Goal: Information Seeking & Learning: Learn about a topic

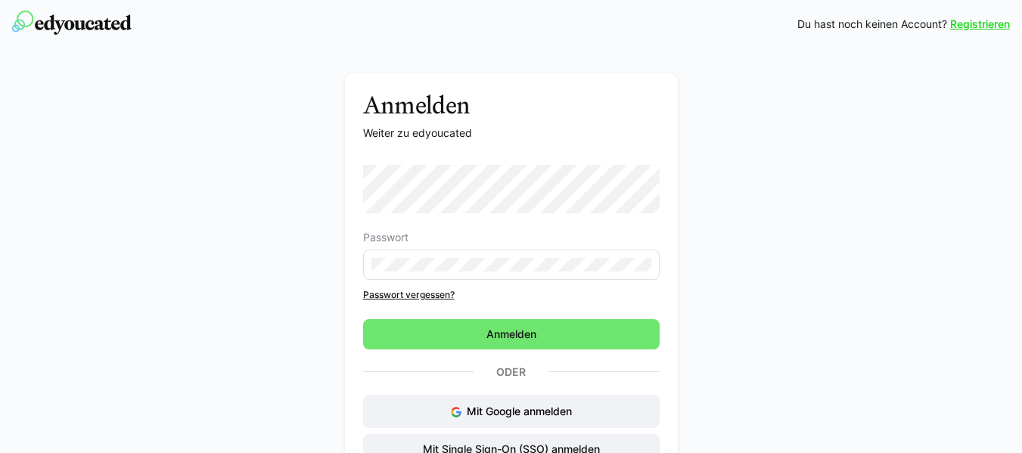
click at [623, 275] on eds-input at bounding box center [511, 265] width 297 height 30
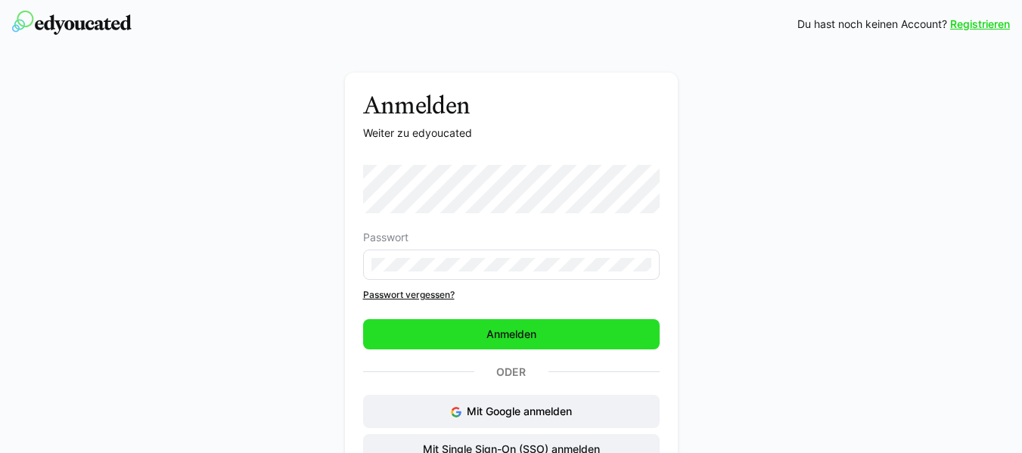
click at [620, 347] on span "Anmelden" at bounding box center [511, 334] width 297 height 30
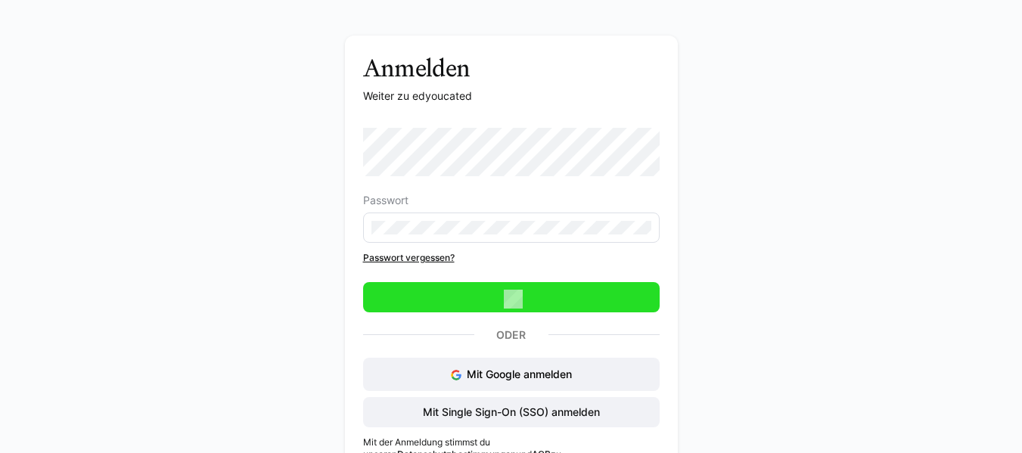
scroll to position [70, 0]
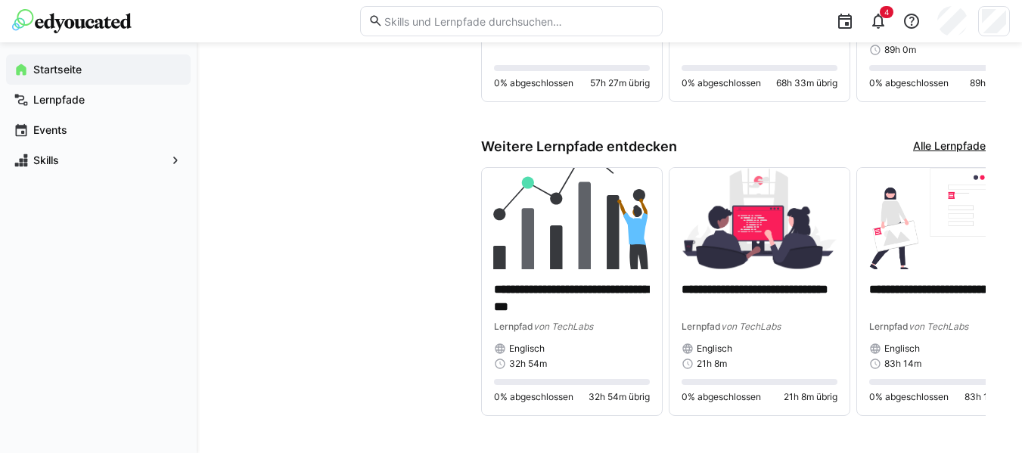
scroll to position [848, 0]
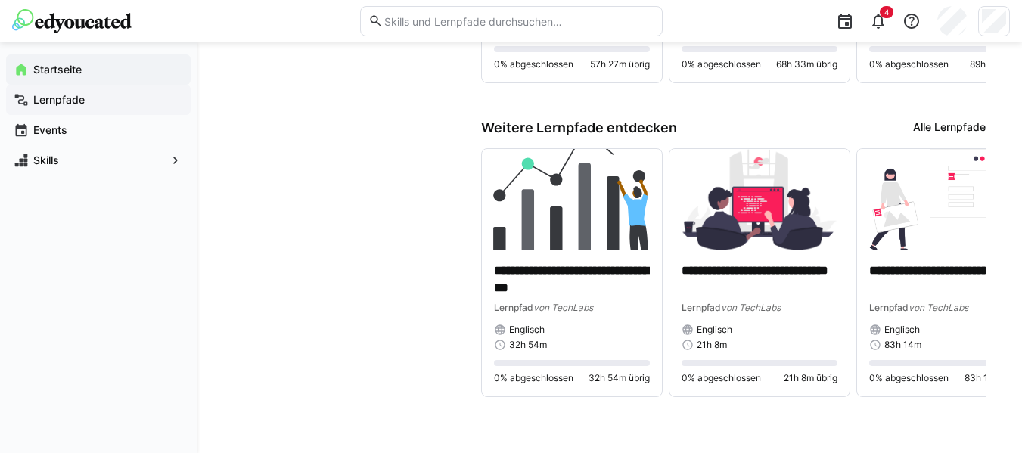
click at [173, 109] on div "Lernpfade" at bounding box center [98, 100] width 185 height 30
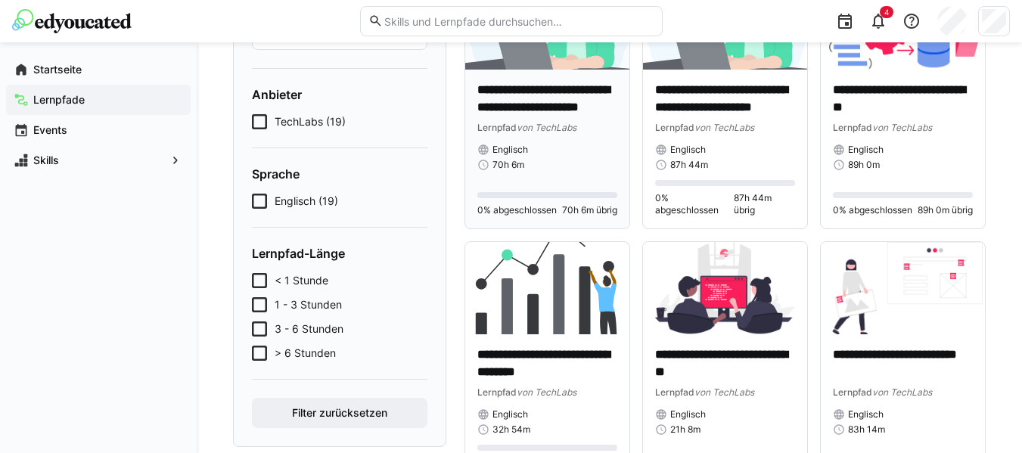
scroll to position [202, 0]
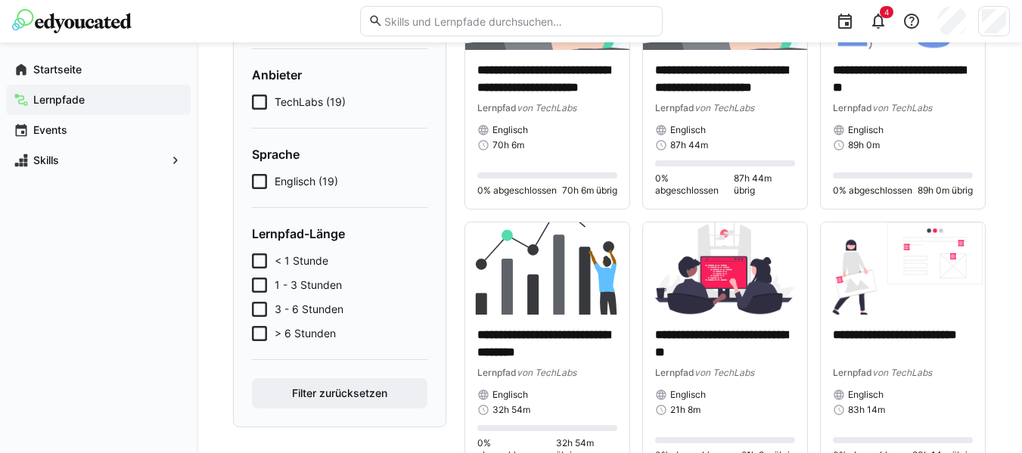
click at [302, 266] on span "< 1 Stunde" at bounding box center [302, 261] width 54 height 15
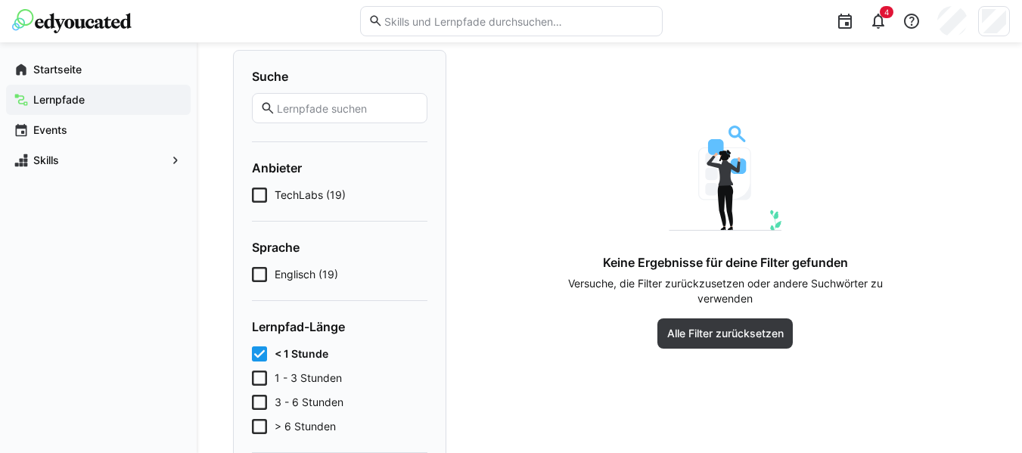
scroll to position [119, 0]
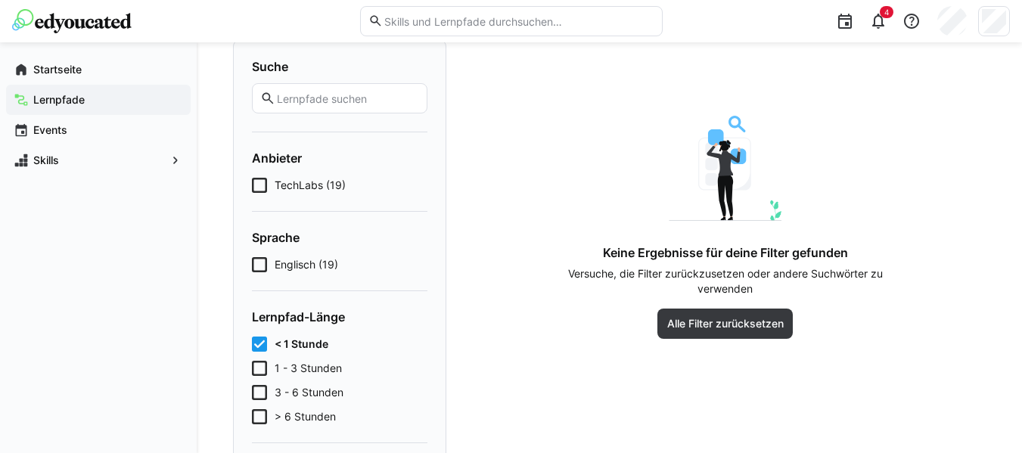
click at [328, 368] on span "1 - 3 Stunden" at bounding box center [308, 368] width 67 height 15
click at [282, 389] on span "3 - 6 Stunden" at bounding box center [309, 392] width 69 height 15
click at [263, 414] on icon at bounding box center [259, 416] width 15 height 15
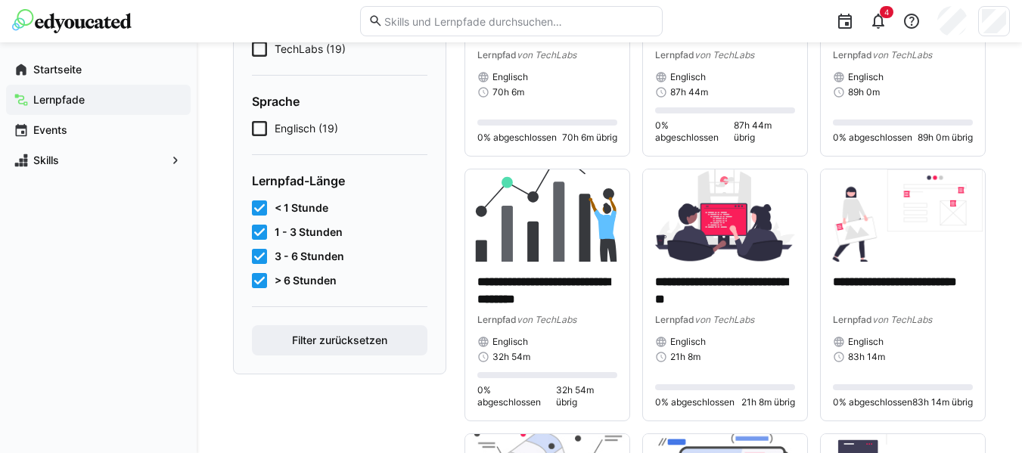
scroll to position [257, 0]
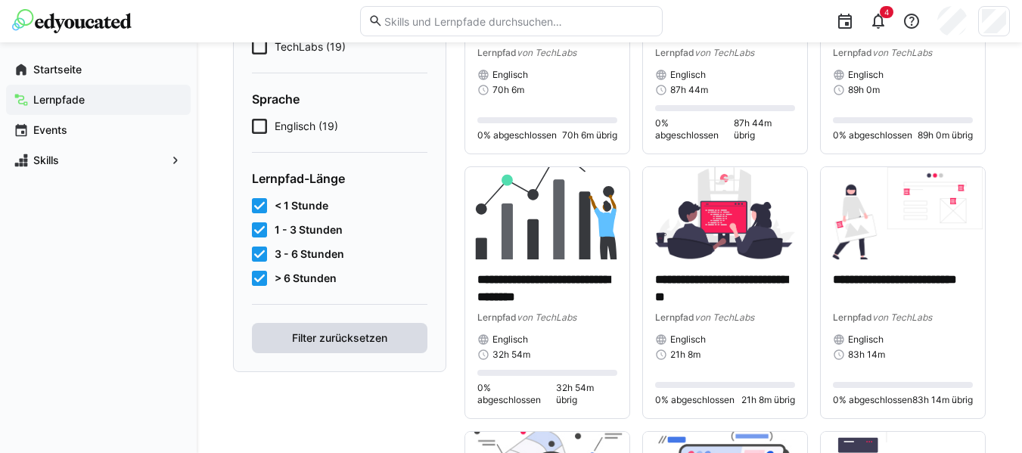
click at [280, 335] on span "Filter zurücksetzen" at bounding box center [340, 338] width 176 height 30
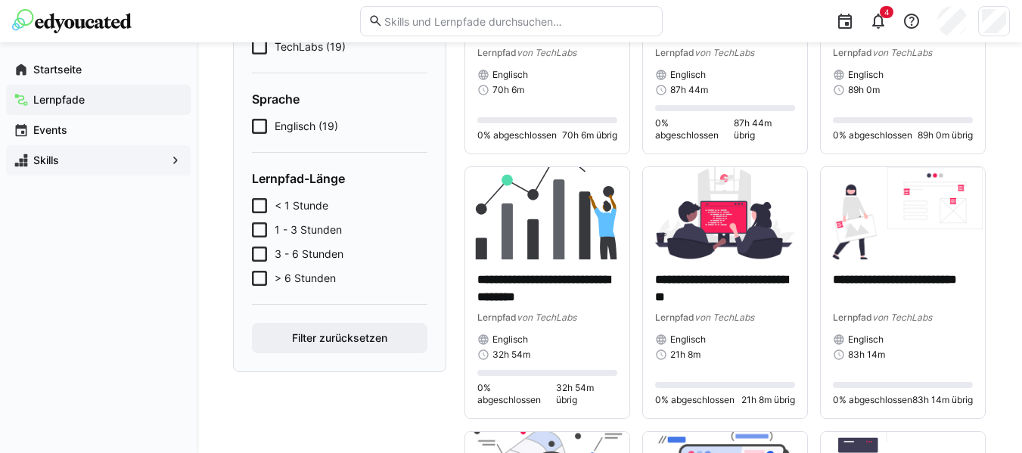
click at [111, 146] on div "Skills" at bounding box center [98, 160] width 185 height 30
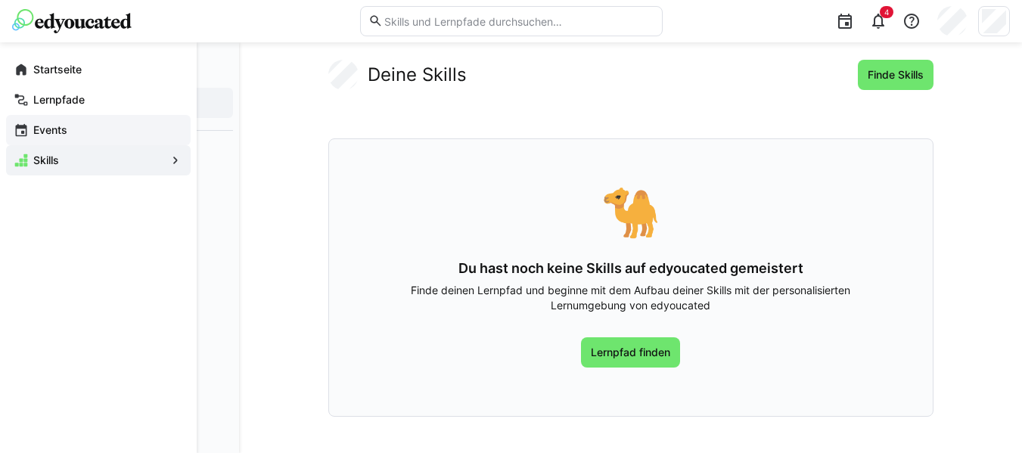
click at [113, 142] on div "Events" at bounding box center [98, 130] width 185 height 30
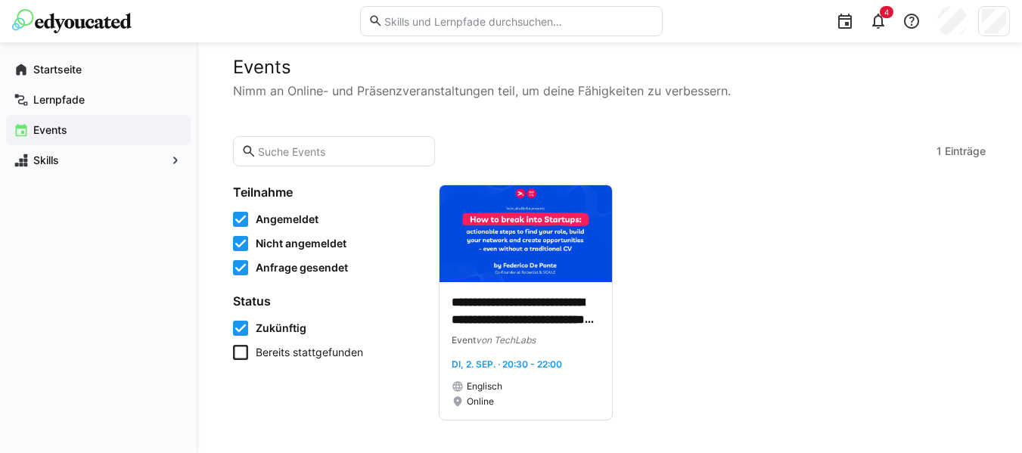
scroll to position [19, 0]
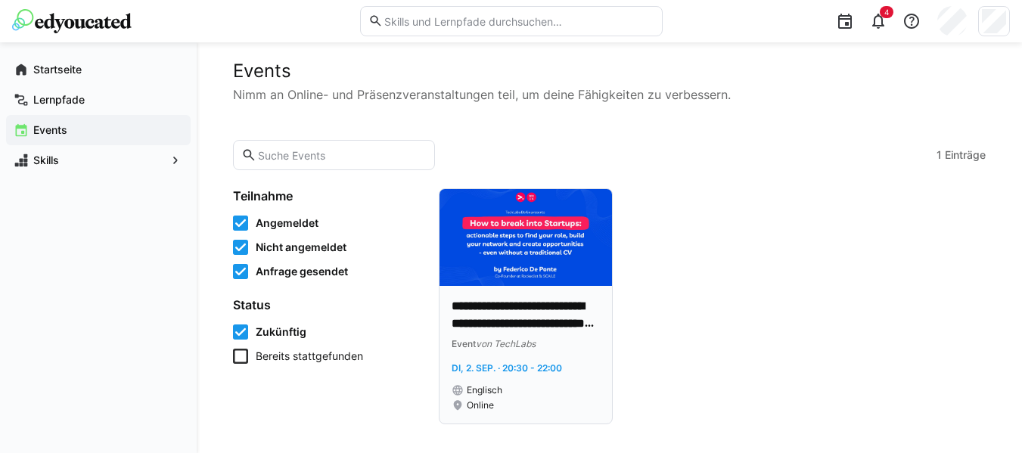
click at [487, 323] on p "**********" at bounding box center [526, 315] width 148 height 35
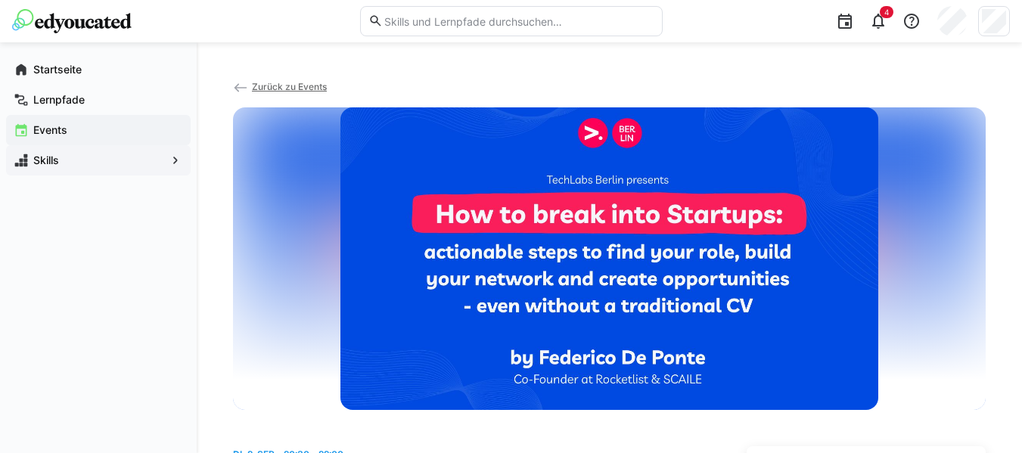
click at [165, 153] on span "Skills" at bounding box center [98, 160] width 135 height 15
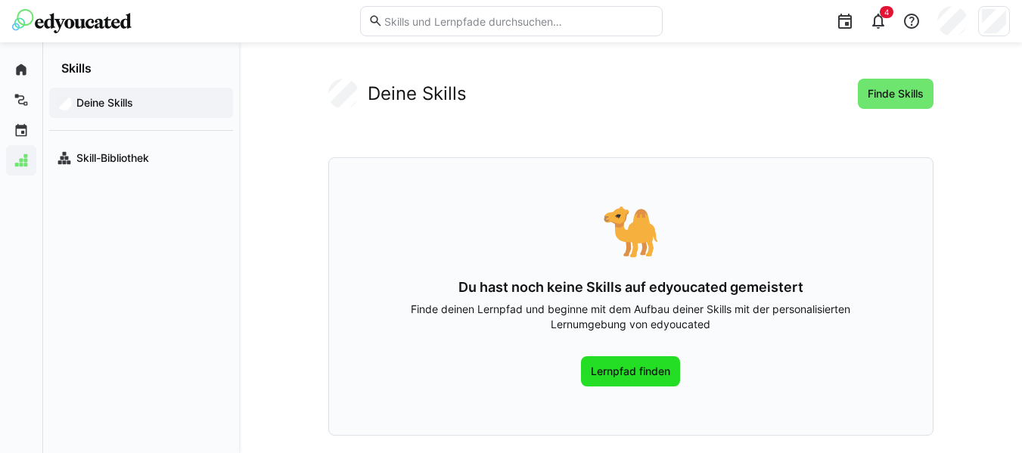
click at [649, 356] on span "Lernpfad finden" at bounding box center [630, 371] width 99 height 30
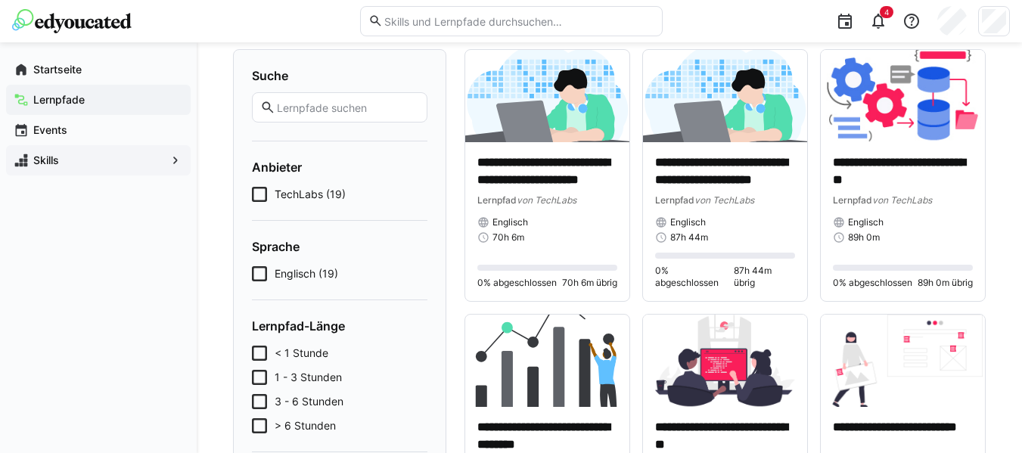
scroll to position [104, 0]
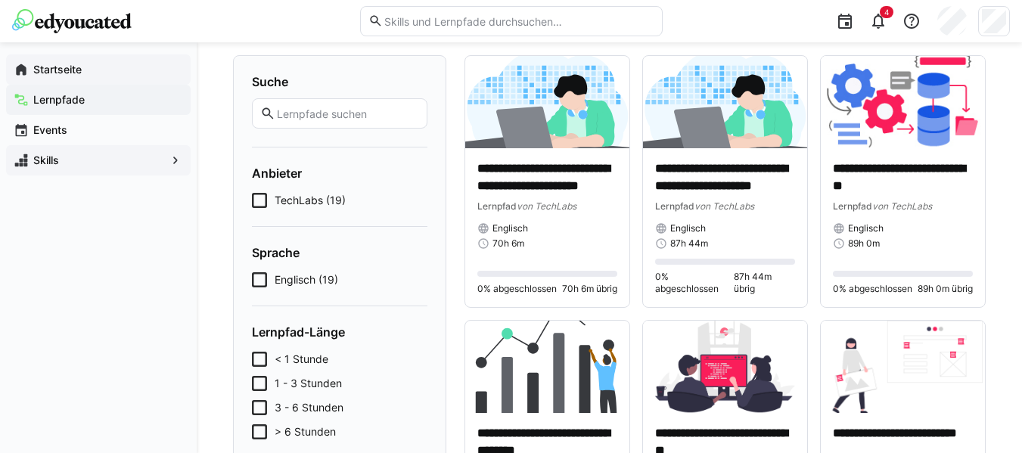
click at [120, 56] on div "Startseite" at bounding box center [98, 69] width 185 height 30
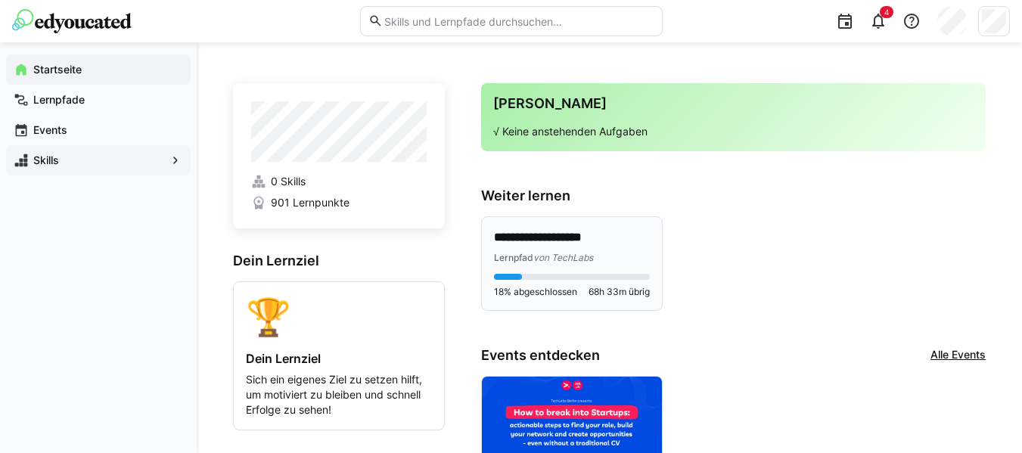
click at [497, 253] on span "Lernpfad" at bounding box center [513, 257] width 39 height 11
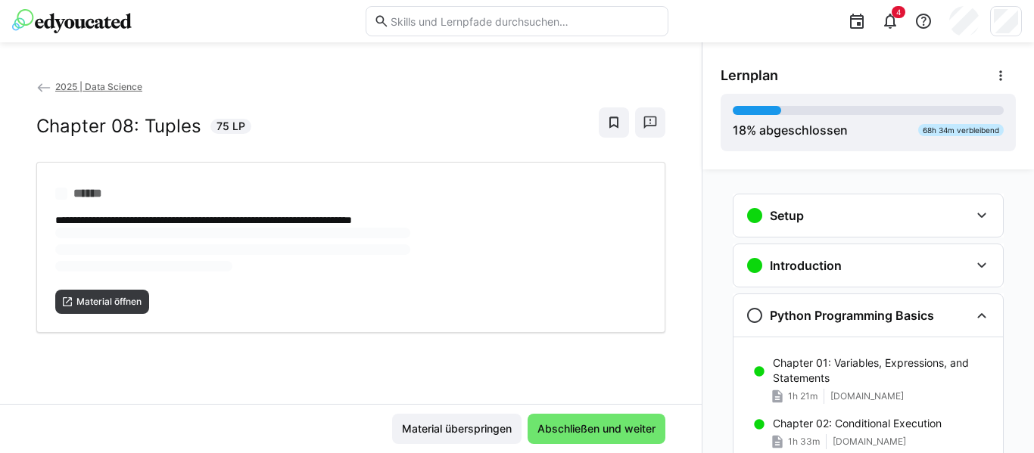
scroll to position [124, 0]
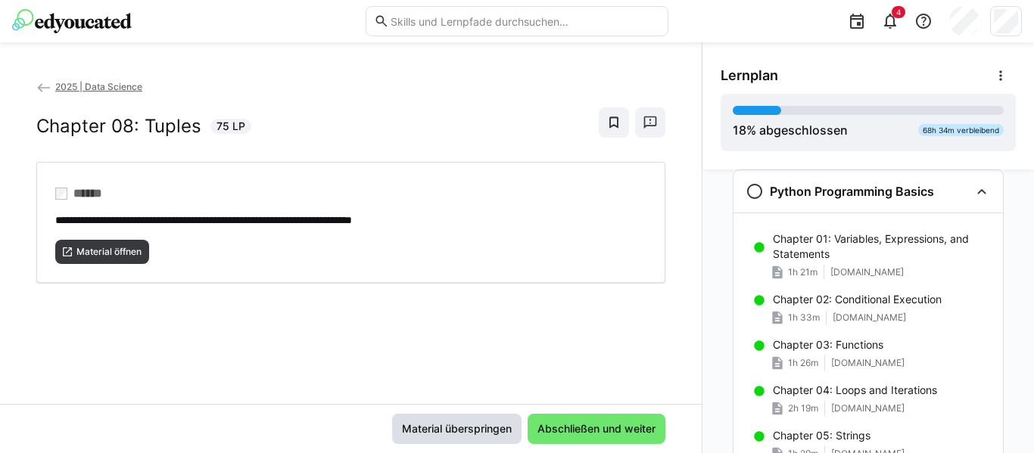
click at [506, 419] on span "Material überspringen" at bounding box center [456, 429] width 129 height 30
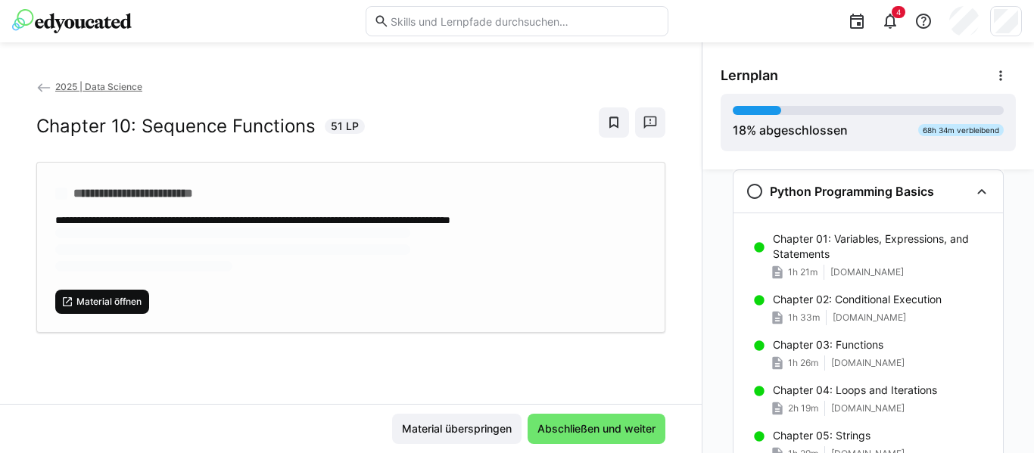
click at [126, 290] on span "Material öffnen" at bounding box center [102, 302] width 94 height 24
